Goal: Consume media (video, audio): Consume media (video, audio)

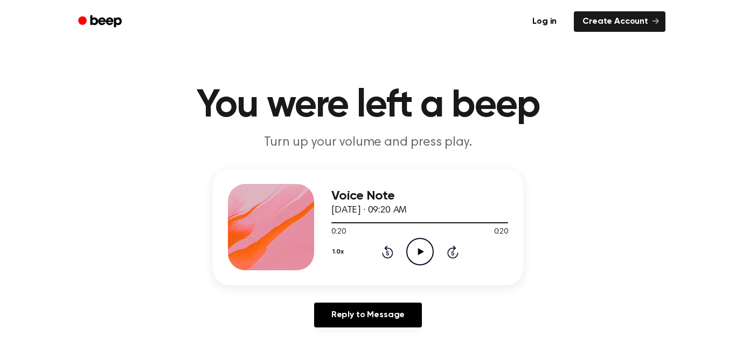
click at [428, 253] on icon "Play Audio" at bounding box center [419, 251] width 27 height 27
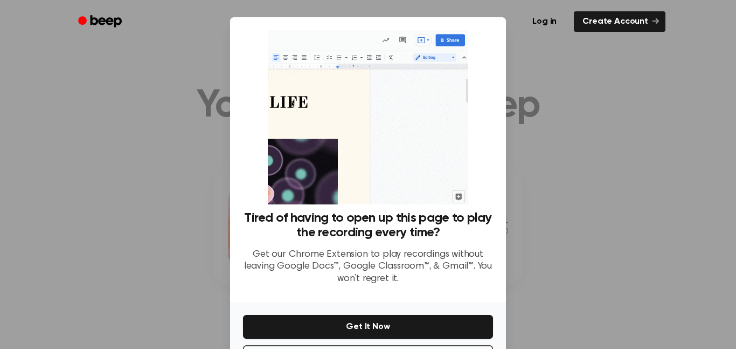
scroll to position [44, 0]
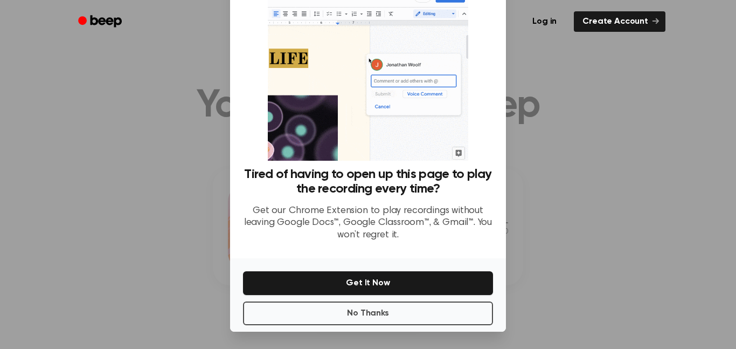
click at [536, 161] on div at bounding box center [368, 174] width 736 height 349
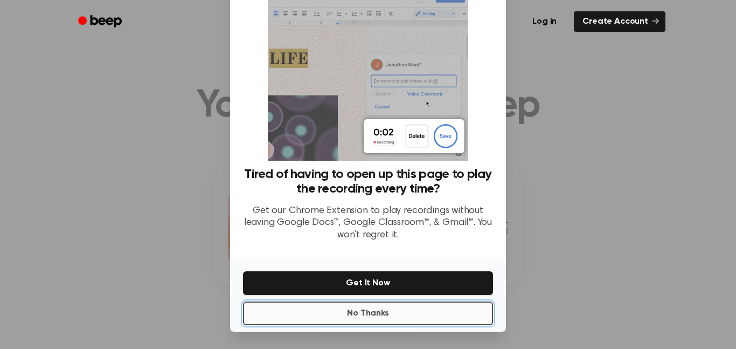
click at [378, 309] on button "No Thanks" at bounding box center [368, 313] width 250 height 24
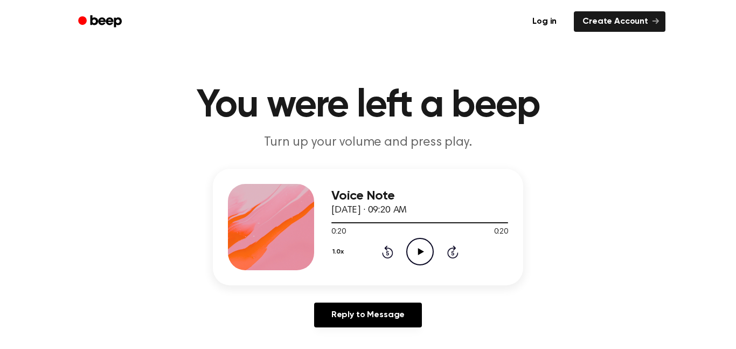
click at [413, 249] on icon "Play Audio" at bounding box center [419, 251] width 27 height 27
click at [411, 257] on icon "Play Audio" at bounding box center [419, 251] width 27 height 27
click at [403, 250] on div "1.0x Rewind 5 seconds Pause Audio Skip 5 seconds" at bounding box center [420, 251] width 177 height 27
click at [388, 253] on icon at bounding box center [387, 253] width 3 height 4
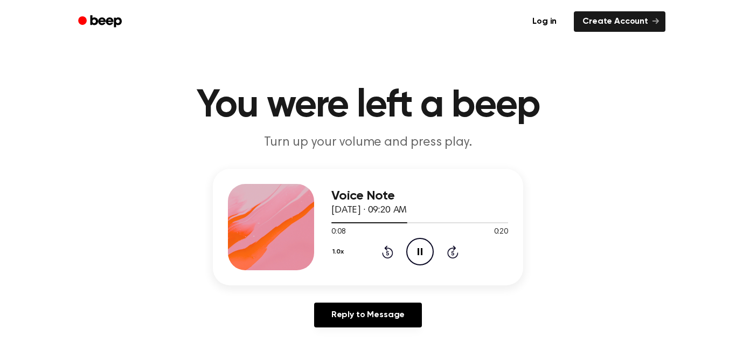
click at [389, 251] on icon at bounding box center [387, 253] width 3 height 4
click at [388, 253] on icon at bounding box center [387, 253] width 3 height 4
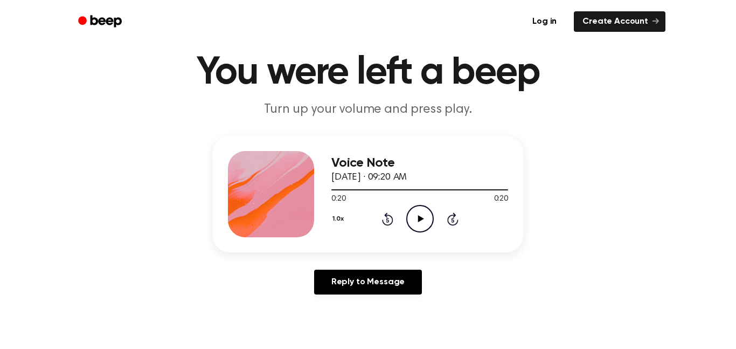
scroll to position [42, 0]
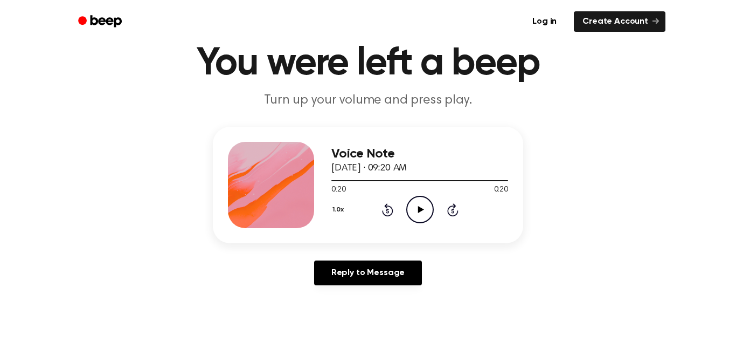
click at [388, 211] on icon at bounding box center [387, 211] width 3 height 4
click at [387, 208] on icon at bounding box center [387, 209] width 11 height 13
click at [385, 210] on icon "Rewind 5 seconds" at bounding box center [388, 210] width 12 height 14
click at [425, 211] on icon "Play Audio" at bounding box center [419, 209] width 27 height 27
click at [388, 211] on icon at bounding box center [387, 211] width 3 height 4
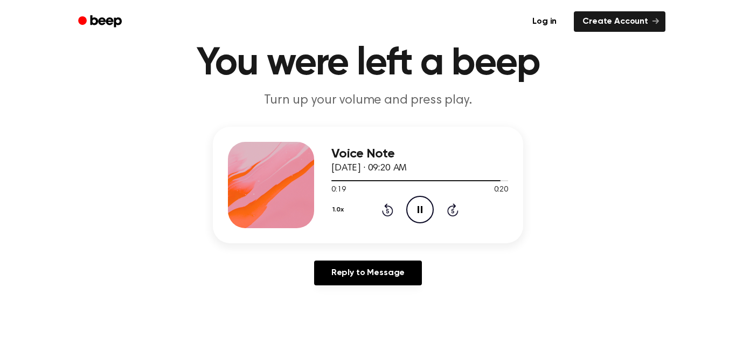
click at [388, 211] on icon at bounding box center [387, 211] width 3 height 4
click at [391, 209] on icon at bounding box center [387, 209] width 11 height 13
click at [388, 211] on icon at bounding box center [387, 211] width 3 height 4
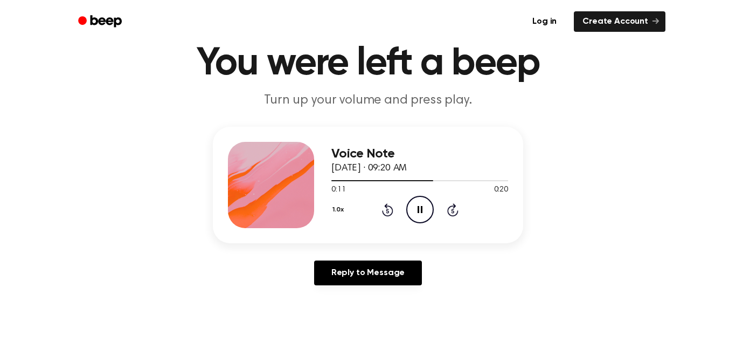
click at [388, 211] on icon at bounding box center [387, 211] width 3 height 4
click at [389, 215] on icon at bounding box center [387, 209] width 11 height 13
click at [388, 209] on icon at bounding box center [387, 211] width 3 height 4
click at [388, 211] on icon at bounding box center [387, 211] width 3 height 4
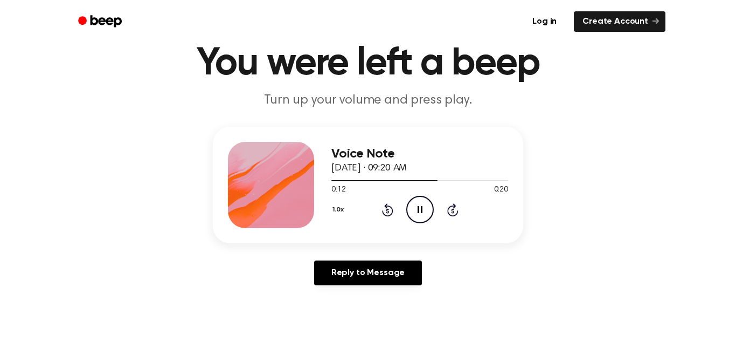
click at [388, 211] on icon at bounding box center [387, 211] width 3 height 4
click at [390, 206] on icon at bounding box center [387, 209] width 11 height 13
click at [388, 211] on icon at bounding box center [387, 211] width 3 height 4
click at [386, 208] on icon at bounding box center [387, 209] width 11 height 13
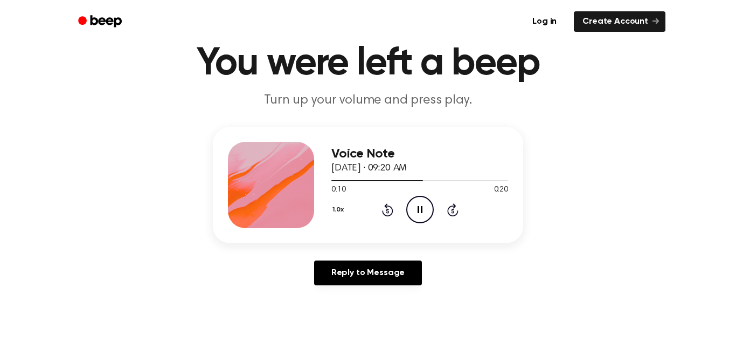
click at [385, 216] on icon at bounding box center [387, 209] width 11 height 13
click at [388, 215] on icon "Rewind 5 seconds" at bounding box center [388, 210] width 12 height 14
click at [400, 206] on div "1.0x Rewind 5 seconds Pause Audio Skip 5 seconds" at bounding box center [420, 209] width 177 height 27
click at [388, 211] on icon at bounding box center [387, 211] width 3 height 4
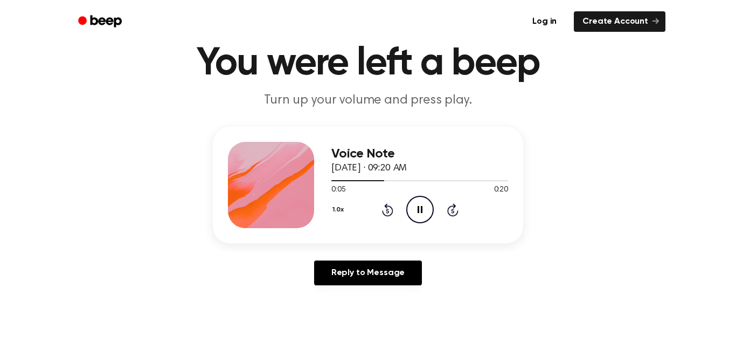
click at [388, 211] on icon at bounding box center [387, 211] width 3 height 4
click at [382, 207] on icon "Rewind 5 seconds" at bounding box center [388, 210] width 12 height 14
click at [389, 216] on icon at bounding box center [387, 209] width 11 height 13
click at [388, 211] on icon at bounding box center [387, 211] width 3 height 4
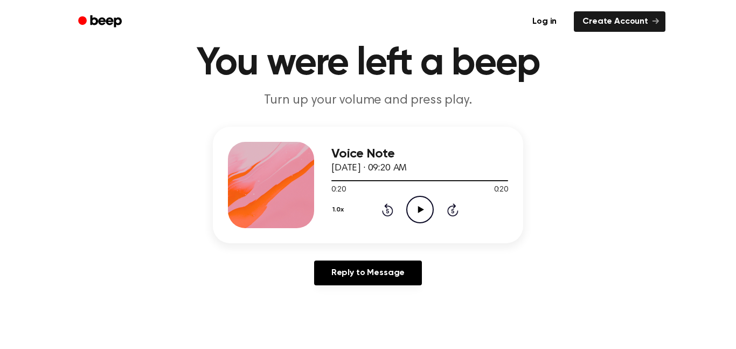
click at [388, 211] on icon at bounding box center [387, 211] width 3 height 4
click at [382, 211] on icon "Rewind 5 seconds" at bounding box center [388, 210] width 12 height 14
click at [388, 211] on icon at bounding box center [387, 211] width 3 height 4
click at [422, 201] on icon "Play Audio" at bounding box center [419, 209] width 27 height 27
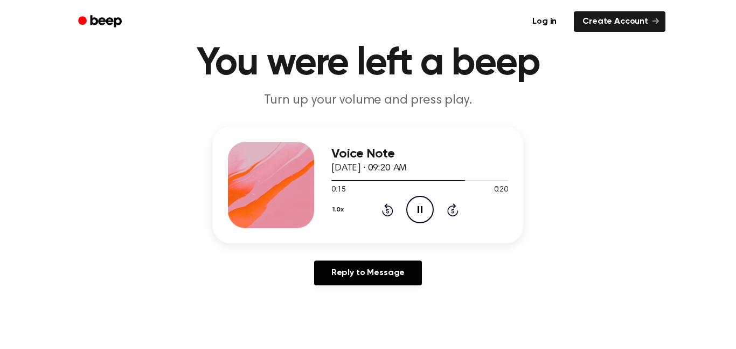
click at [385, 211] on icon "Rewind 5 seconds" at bounding box center [388, 210] width 12 height 14
click at [388, 211] on icon at bounding box center [387, 211] width 3 height 4
click at [382, 216] on icon "Rewind 5 seconds" at bounding box center [388, 210] width 12 height 14
click at [388, 211] on icon at bounding box center [387, 211] width 3 height 4
click at [382, 212] on icon "Rewind 5 seconds" at bounding box center [388, 210] width 12 height 14
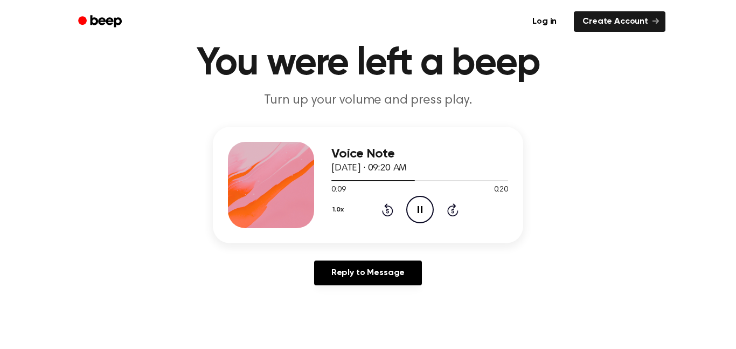
click at [388, 211] on icon at bounding box center [387, 211] width 3 height 4
click at [387, 206] on icon at bounding box center [387, 209] width 11 height 13
click at [388, 211] on icon at bounding box center [387, 211] width 3 height 4
click at [388, 208] on icon at bounding box center [387, 209] width 11 height 13
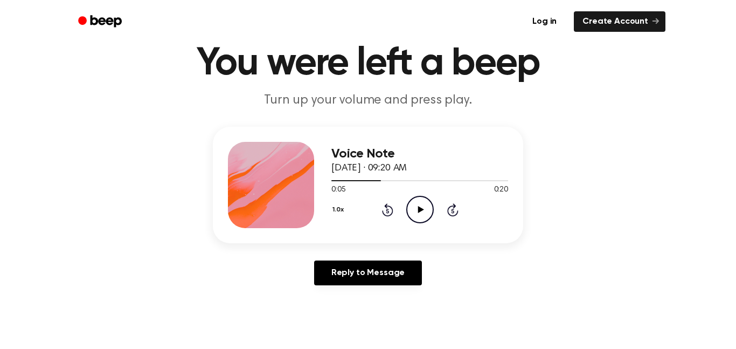
click at [388, 211] on icon at bounding box center [387, 211] width 3 height 4
click at [413, 208] on icon "Play Audio" at bounding box center [419, 209] width 27 height 27
click at [388, 211] on icon at bounding box center [387, 211] width 3 height 4
click at [385, 211] on icon "Rewind 5 seconds" at bounding box center [388, 210] width 12 height 14
click at [383, 209] on icon "Rewind 5 seconds" at bounding box center [388, 210] width 12 height 14
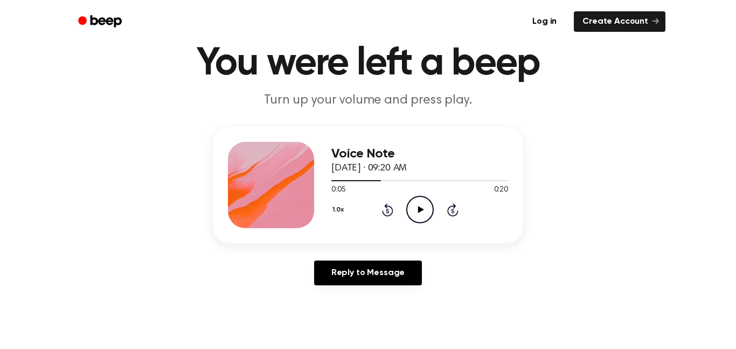
click at [388, 211] on icon at bounding box center [387, 211] width 3 height 4
click at [423, 212] on icon "Play Audio" at bounding box center [419, 209] width 27 height 27
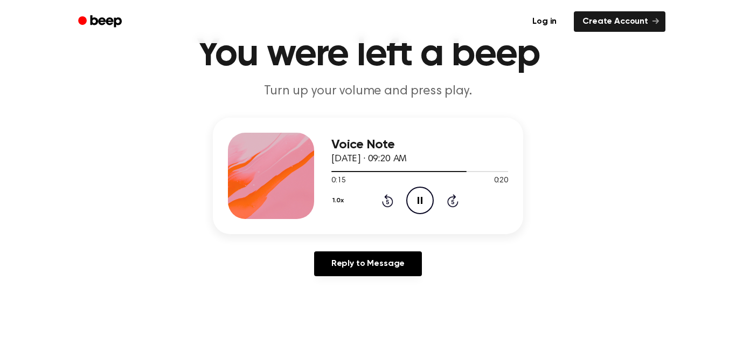
scroll to position [80, 0]
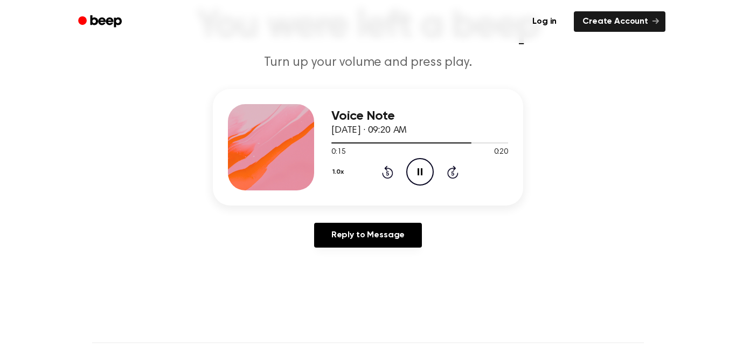
click at [388, 173] on icon at bounding box center [387, 173] width 3 height 4
click at [387, 177] on icon at bounding box center [387, 171] width 11 height 13
click at [388, 173] on icon at bounding box center [387, 173] width 3 height 4
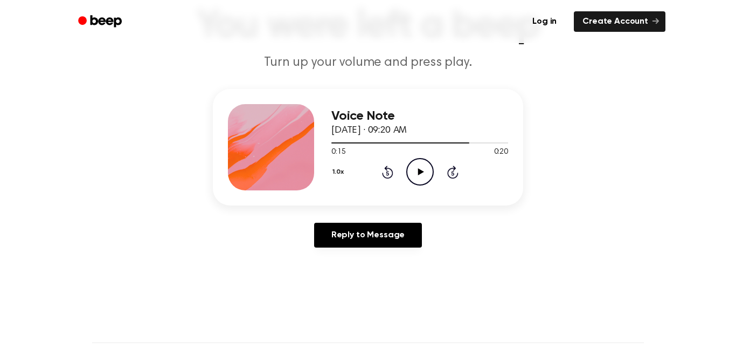
click at [388, 173] on icon at bounding box center [387, 173] width 3 height 4
click at [391, 172] on icon "Rewind 5 seconds" at bounding box center [388, 172] width 12 height 14
click at [423, 171] on icon at bounding box center [421, 171] width 6 height 7
click at [391, 172] on icon at bounding box center [387, 171] width 11 height 13
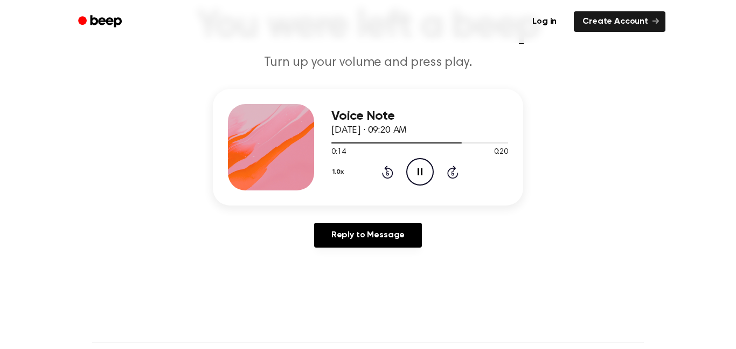
click at [388, 173] on icon at bounding box center [387, 173] width 3 height 4
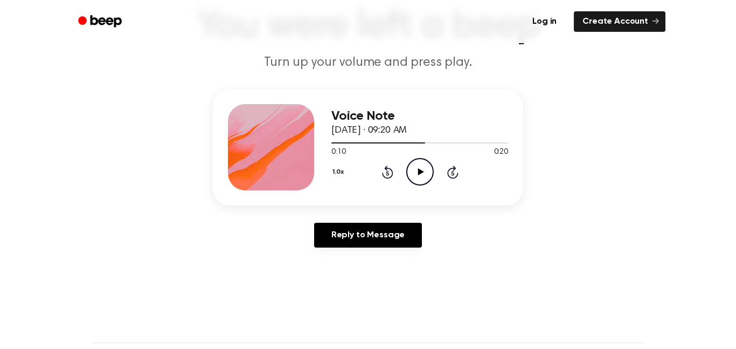
click at [388, 173] on icon at bounding box center [387, 173] width 3 height 4
click at [386, 175] on icon "Rewind 5 seconds" at bounding box center [388, 172] width 12 height 14
click at [429, 174] on icon "Play Audio" at bounding box center [419, 171] width 27 height 27
click at [388, 173] on icon at bounding box center [387, 173] width 3 height 4
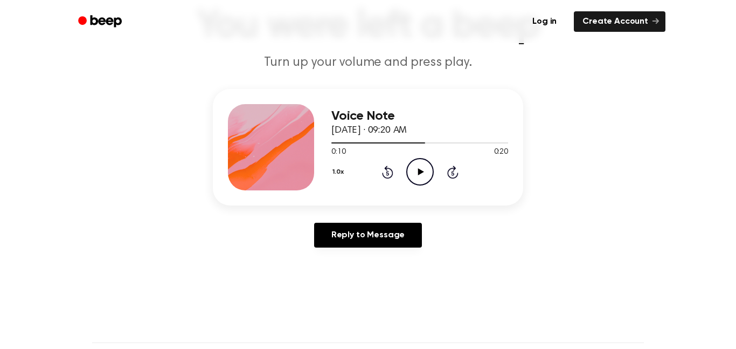
click at [388, 173] on icon at bounding box center [387, 173] width 3 height 4
click at [423, 172] on icon at bounding box center [421, 171] width 6 height 7
click at [382, 168] on icon "Rewind 5 seconds" at bounding box center [388, 172] width 12 height 14
click at [389, 167] on icon "Rewind 5 seconds" at bounding box center [388, 172] width 12 height 14
click at [399, 174] on div "1.0x Rewind 5 seconds Play Audio Skip 5 seconds" at bounding box center [420, 171] width 177 height 27
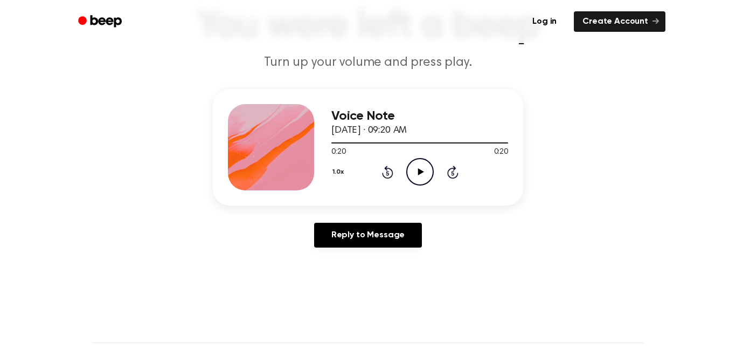
click at [388, 173] on icon at bounding box center [387, 173] width 3 height 4
click at [386, 171] on icon at bounding box center [387, 171] width 11 height 13
click at [422, 171] on icon at bounding box center [421, 171] width 6 height 7
click at [389, 172] on icon "Rewind 5 seconds" at bounding box center [388, 172] width 12 height 14
click at [390, 165] on icon "Rewind 5 seconds" at bounding box center [388, 172] width 12 height 14
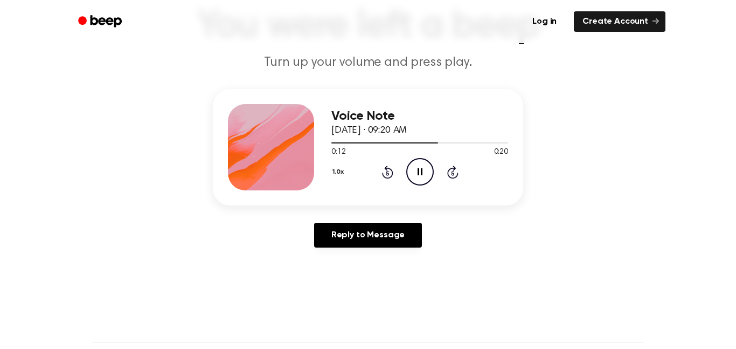
click at [388, 173] on icon at bounding box center [387, 173] width 3 height 4
click at [388, 175] on icon at bounding box center [387, 173] width 3 height 4
click at [388, 173] on icon at bounding box center [387, 173] width 3 height 4
click at [390, 167] on icon "Rewind 5 seconds" at bounding box center [388, 172] width 12 height 14
click at [388, 173] on icon at bounding box center [387, 173] width 3 height 4
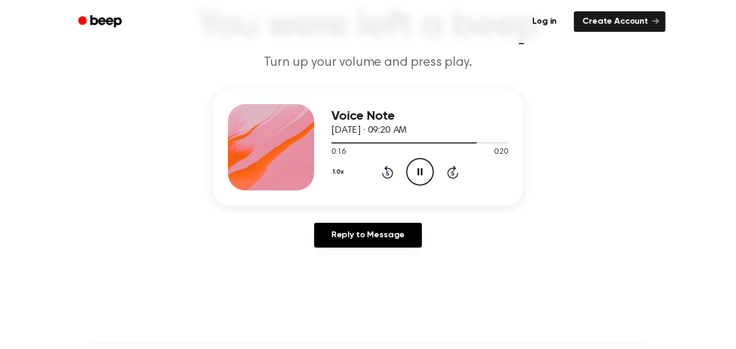
click at [387, 176] on icon "Rewind 5 seconds" at bounding box center [388, 172] width 12 height 14
click at [388, 173] on icon at bounding box center [387, 173] width 3 height 4
click at [387, 174] on icon "Rewind 5 seconds" at bounding box center [388, 172] width 12 height 14
click at [387, 176] on icon "Rewind 5 seconds" at bounding box center [388, 172] width 12 height 14
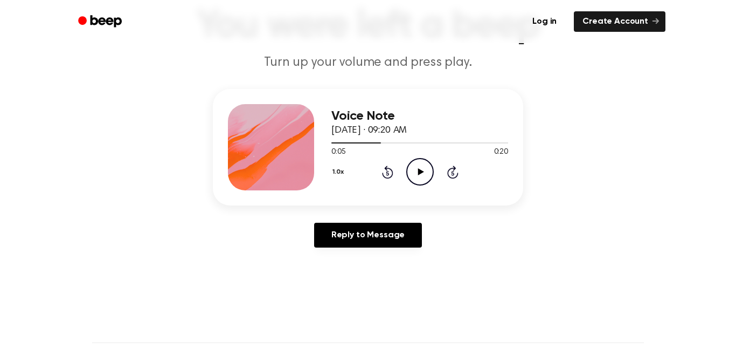
click at [382, 168] on icon "Rewind 5 seconds" at bounding box center [388, 172] width 12 height 14
click at [427, 168] on icon "Play Audio" at bounding box center [419, 171] width 27 height 27
click at [390, 169] on icon at bounding box center [387, 171] width 11 height 13
click at [388, 173] on icon at bounding box center [387, 173] width 3 height 4
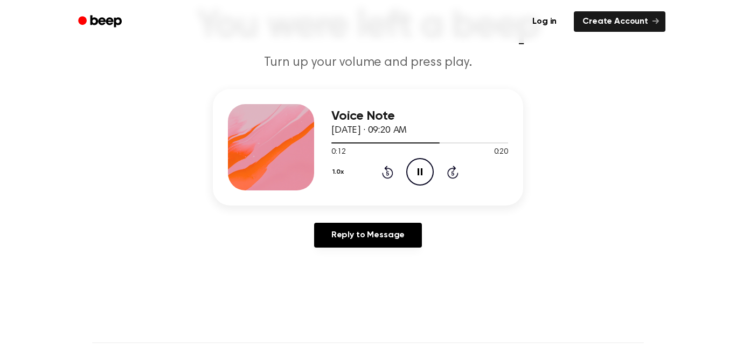
click at [388, 173] on icon at bounding box center [387, 173] width 3 height 4
click at [390, 172] on icon "Rewind 5 seconds" at bounding box center [388, 172] width 12 height 14
click at [388, 173] on icon at bounding box center [387, 173] width 3 height 4
click at [427, 168] on icon "Play Audio" at bounding box center [419, 171] width 27 height 27
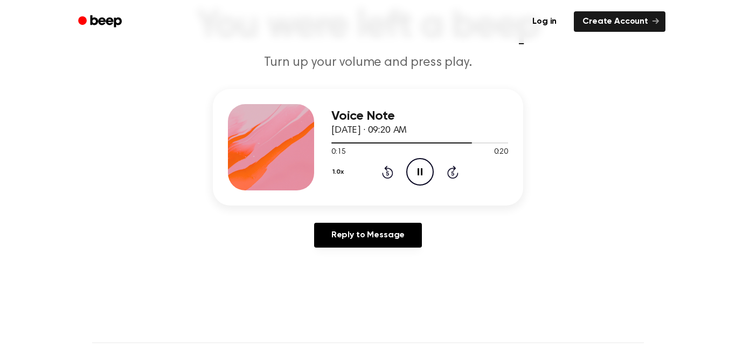
click at [388, 174] on icon "Rewind 5 seconds" at bounding box center [388, 172] width 12 height 14
click at [387, 171] on icon at bounding box center [387, 171] width 11 height 13
click at [390, 167] on icon "Rewind 5 seconds" at bounding box center [388, 172] width 12 height 14
click at [388, 173] on icon at bounding box center [387, 173] width 3 height 4
click at [423, 169] on icon "Play Audio" at bounding box center [419, 171] width 27 height 27
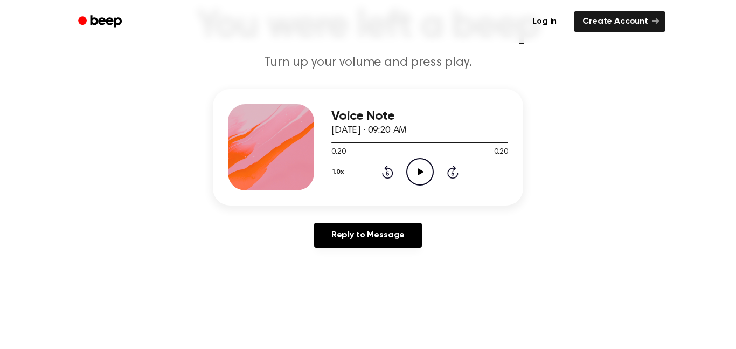
click at [388, 173] on icon at bounding box center [387, 173] width 3 height 4
click at [422, 170] on icon "Play Audio" at bounding box center [419, 171] width 27 height 27
click at [388, 173] on icon at bounding box center [387, 173] width 3 height 4
